Goal: Information Seeking & Learning: Find specific fact

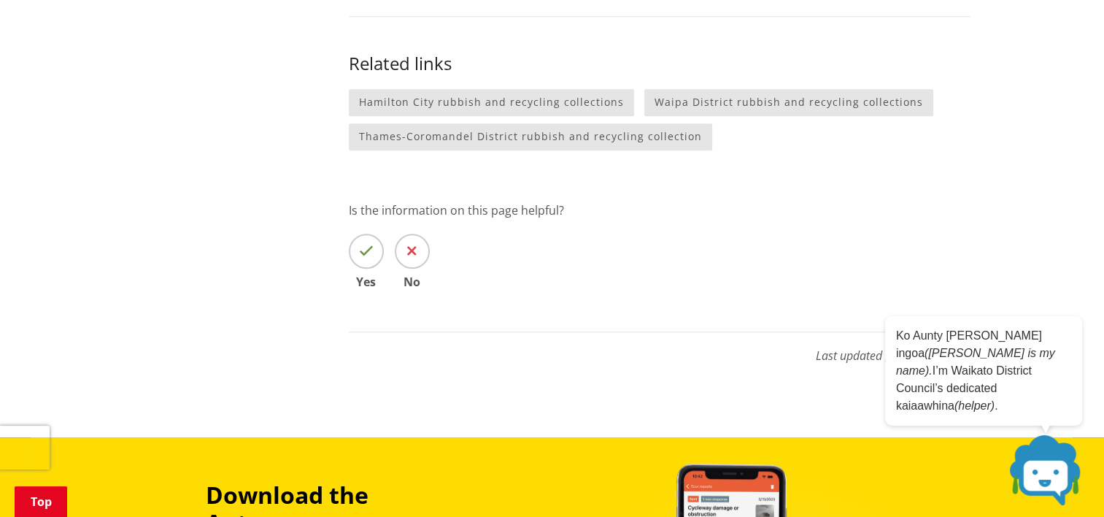
scroll to position [1606, 0]
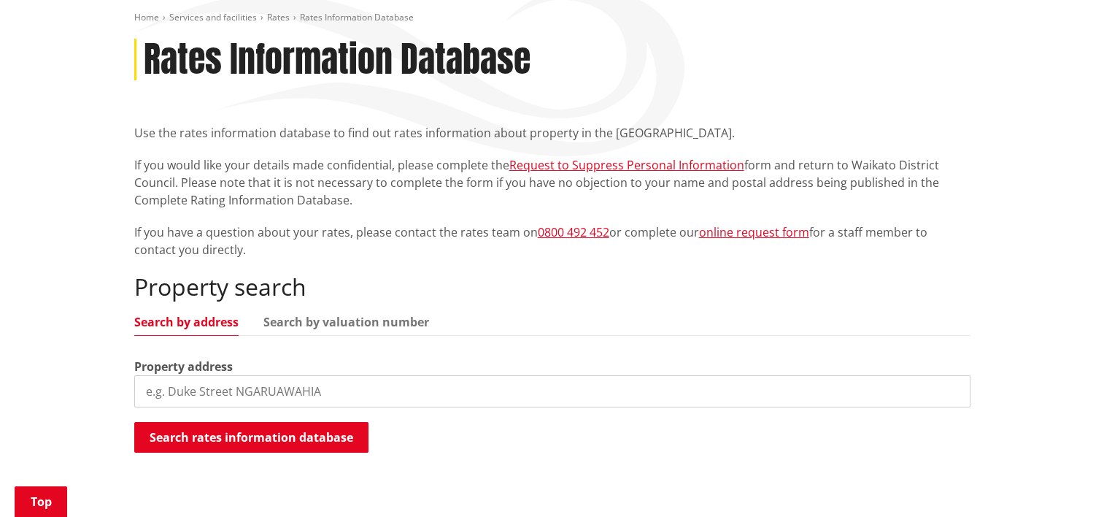
scroll to position [219, 0]
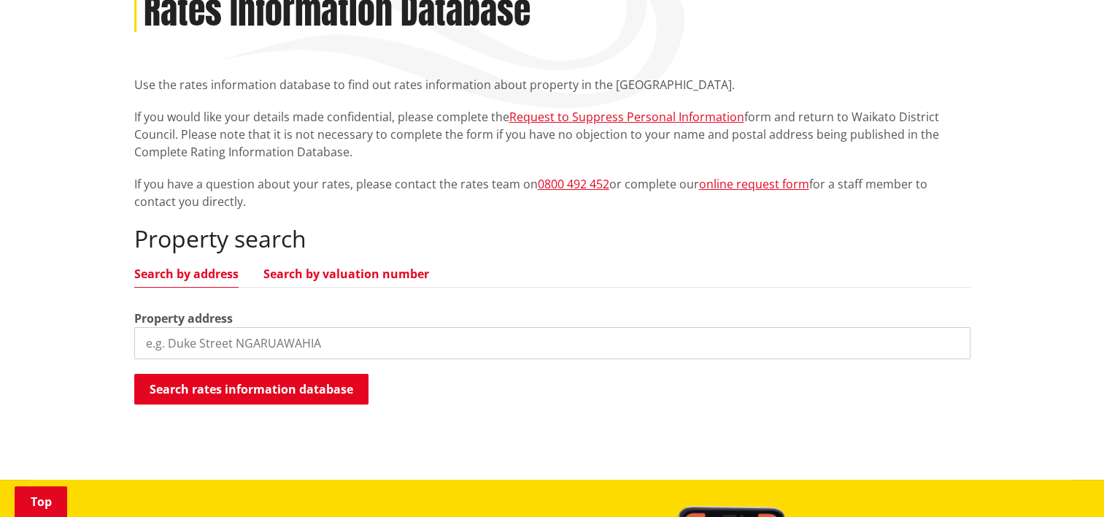
click at [342, 269] on link "Search by valuation number" at bounding box center [346, 274] width 166 height 12
click at [147, 343] on input "search" at bounding box center [552, 343] width 836 height 32
drag, startPoint x: 266, startPoint y: 342, endPoint x: 137, endPoint y: 322, distance: 130.8
click at [137, 322] on div "Valuation number" at bounding box center [552, 334] width 836 height 50
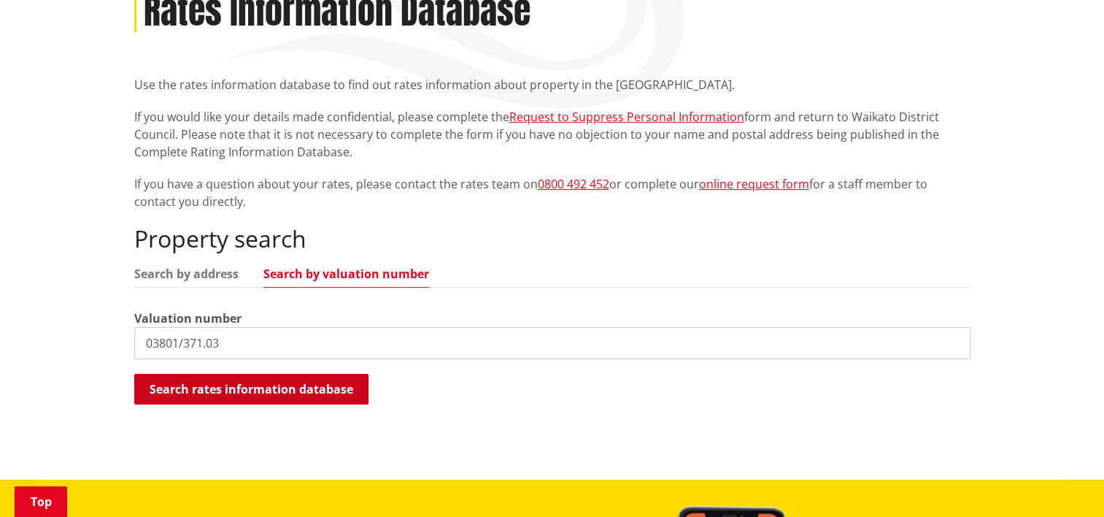
type input "03801/371.03"
click at [243, 390] on button "Search rates information database" at bounding box center [251, 389] width 234 height 31
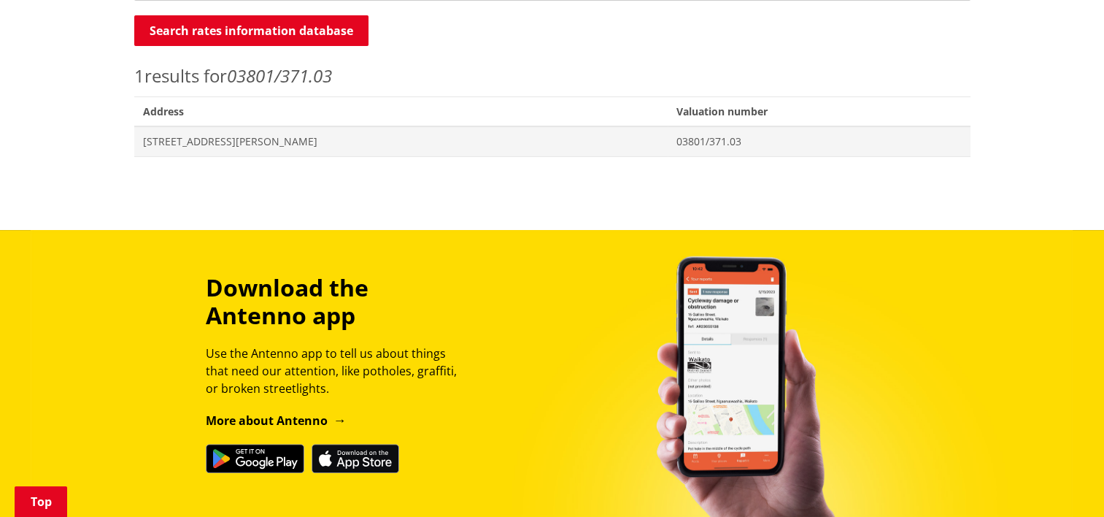
scroll to position [584, 0]
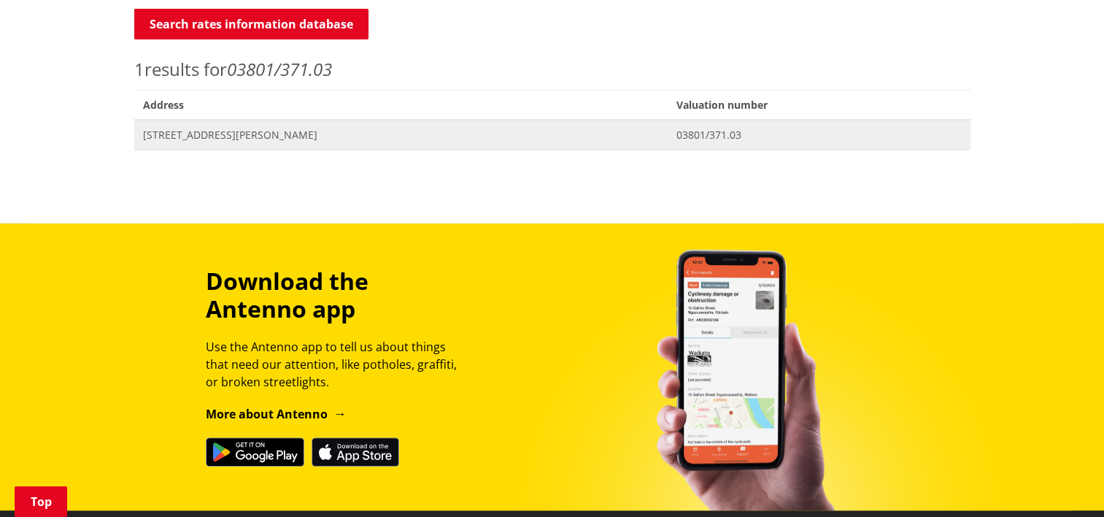
click at [336, 132] on span "200 Twining Road MANGATAWHIRI" at bounding box center [401, 135] width 517 height 15
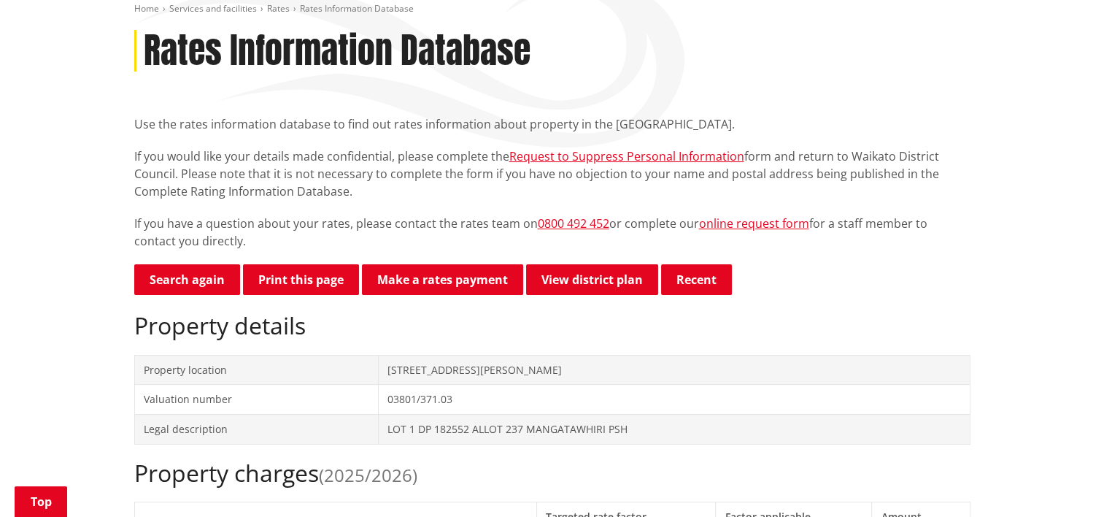
scroll to position [154, 0]
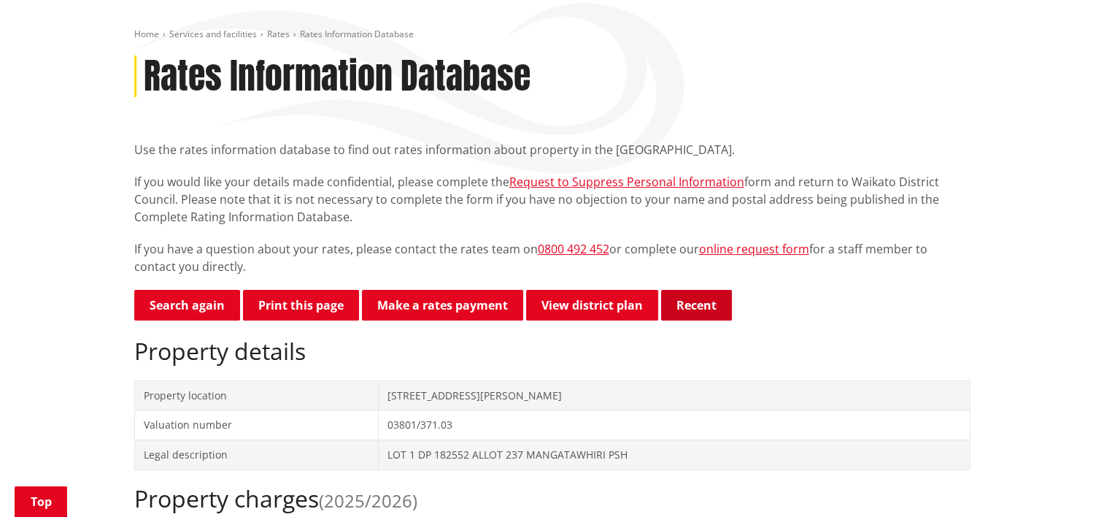
click at [700, 309] on button "Recent" at bounding box center [696, 305] width 71 height 31
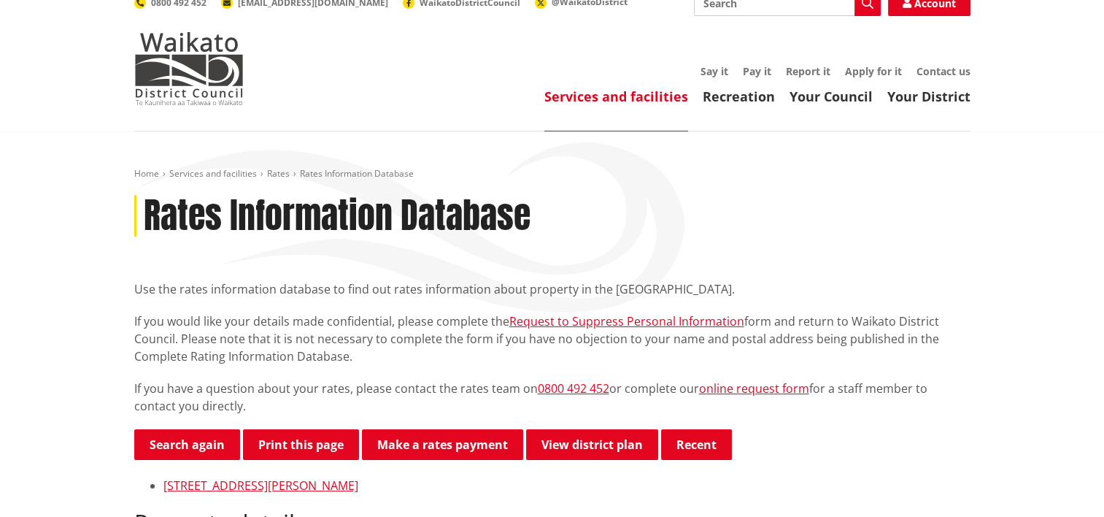
scroll to position [0, 0]
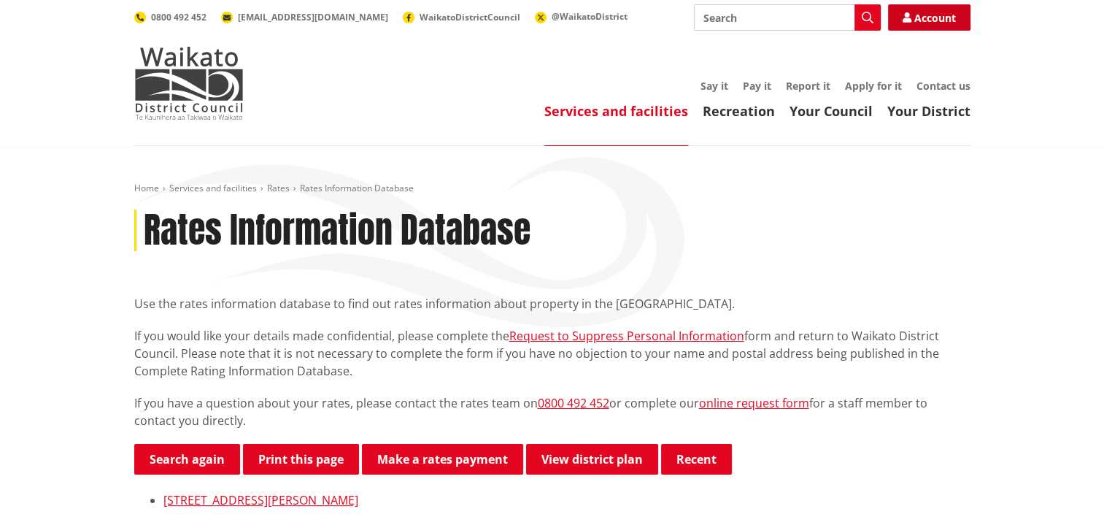
click at [930, 17] on link "Account" at bounding box center [929, 17] width 82 height 26
